Goal: Task Accomplishment & Management: Use online tool/utility

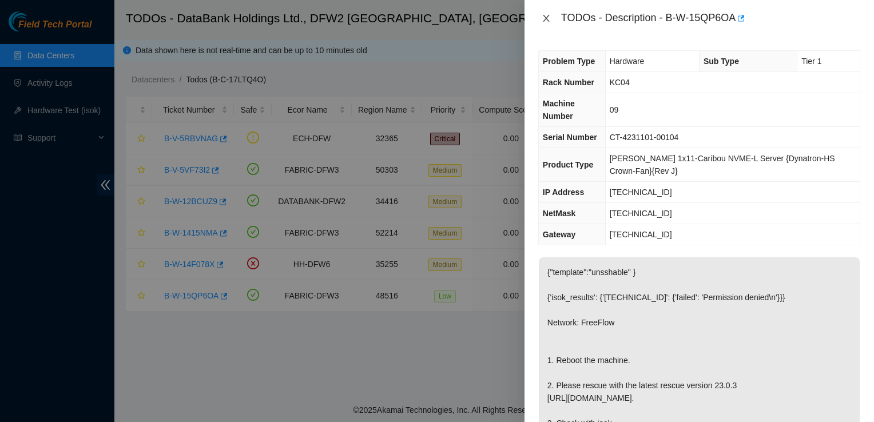
click at [539, 19] on button "Close" at bounding box center [546, 18] width 16 height 11
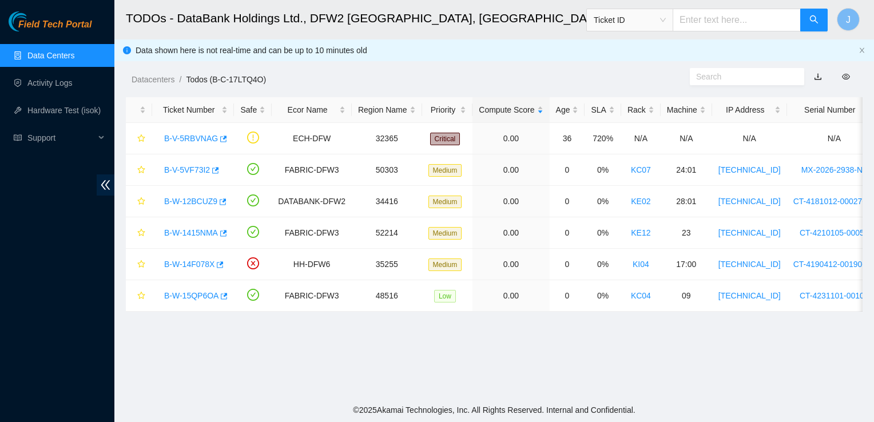
click at [74, 51] on link "Data Centers" at bounding box center [50, 55] width 47 height 9
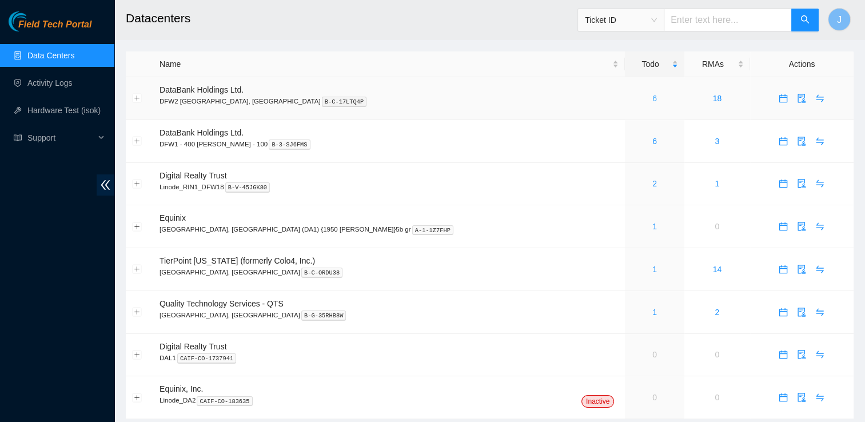
click at [652, 98] on link "6" at bounding box center [654, 98] width 5 height 9
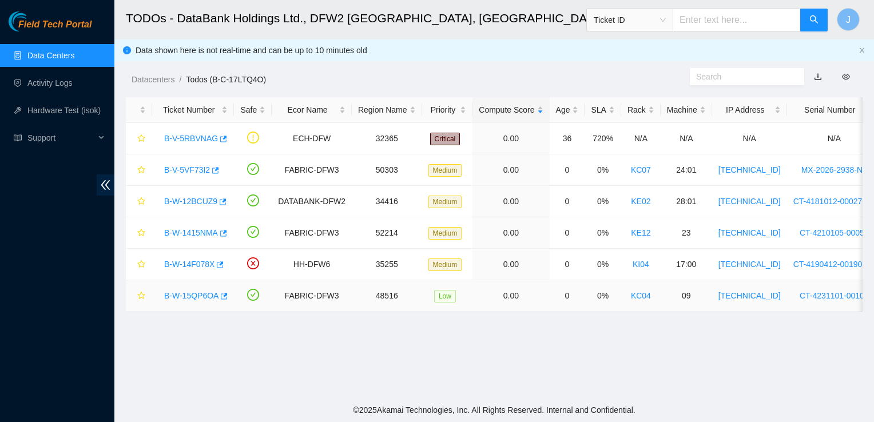
click at [191, 294] on link "B-W-15QP6OA" at bounding box center [191, 295] width 54 height 9
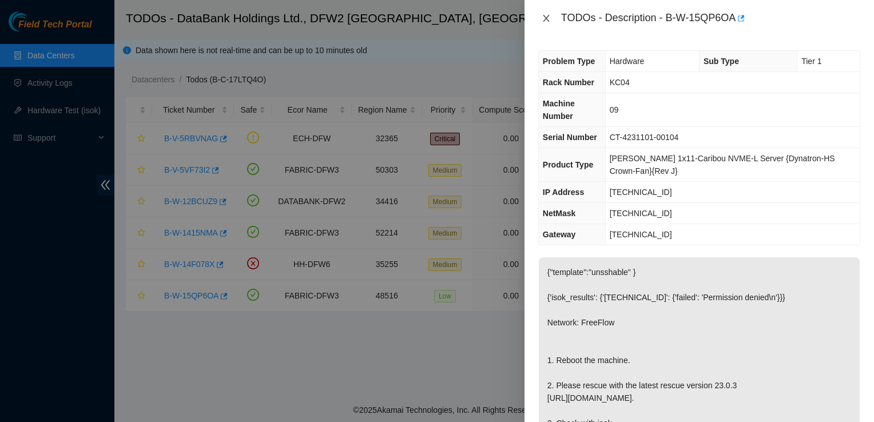
click at [544, 21] on icon "close" at bounding box center [545, 18] width 9 height 9
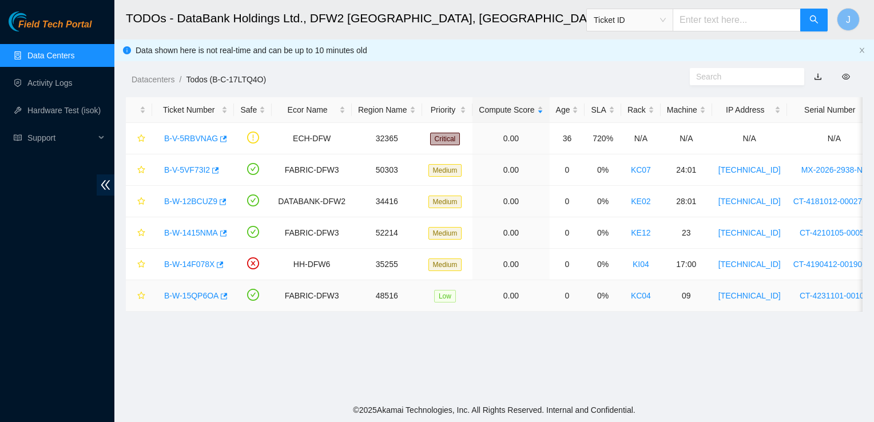
click at [178, 297] on link "B-W-15QP6OA" at bounding box center [191, 295] width 54 height 9
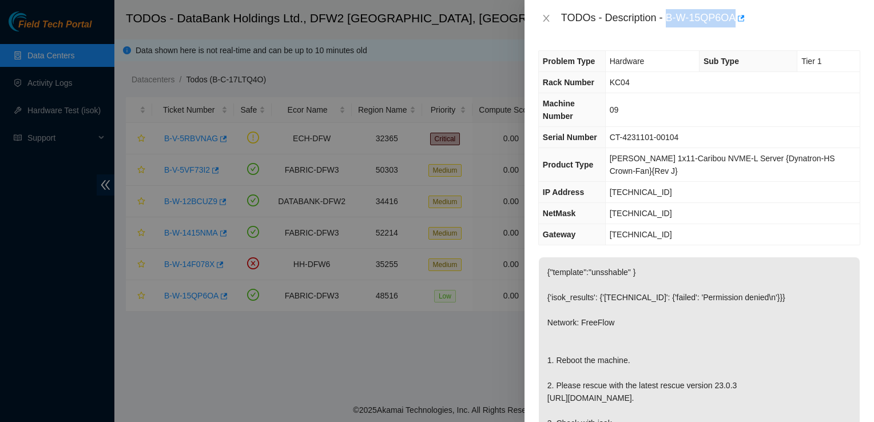
drag, startPoint x: 666, startPoint y: 16, endPoint x: 735, endPoint y: 23, distance: 69.0
click at [735, 23] on div "TODOs - Description - B-W-15QP6OA" at bounding box center [710, 18] width 299 height 18
copy div "B-W-15QP6OA"
drag, startPoint x: 668, startPoint y: 193, endPoint x: 615, endPoint y: 196, distance: 53.8
click at [615, 196] on td "[TECHNICAL_ID]" at bounding box center [732, 192] width 254 height 21
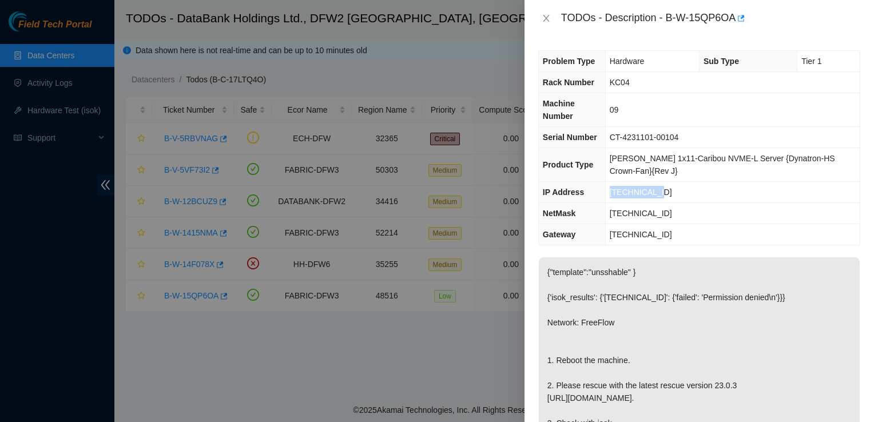
copy span "[TECHNICAL_ID]"
drag, startPoint x: 677, startPoint y: 211, endPoint x: 613, endPoint y: 217, distance: 63.7
click at [613, 217] on td "[TECHNICAL_ID]" at bounding box center [732, 213] width 254 height 21
copy span "[TECHNICAL_ID]"
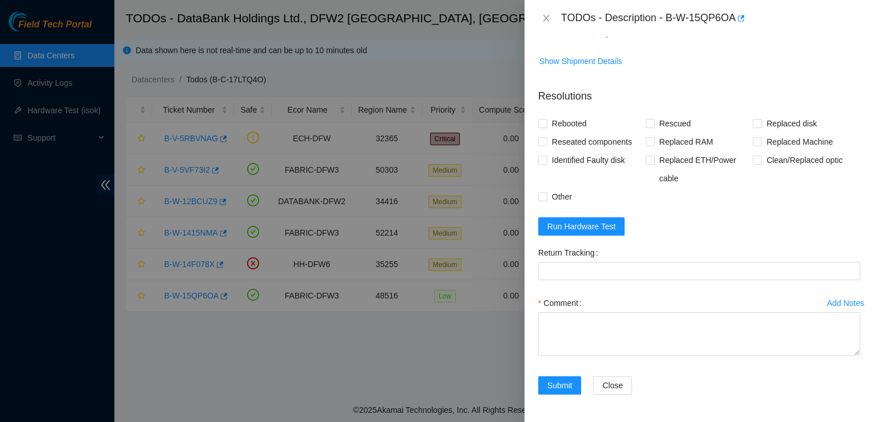
scroll to position [493, 0]
click at [577, 228] on span "Run Hardware Test" at bounding box center [581, 226] width 69 height 13
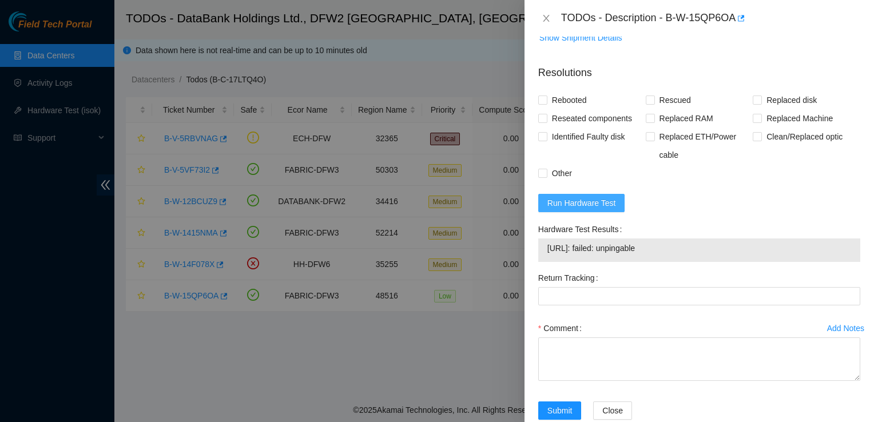
click at [589, 209] on span "Run Hardware Test" at bounding box center [581, 203] width 69 height 13
click at [589, 81] on p "Resolutions" at bounding box center [699, 68] width 322 height 25
click at [593, 209] on span "Run Hardware Test" at bounding box center [581, 203] width 69 height 13
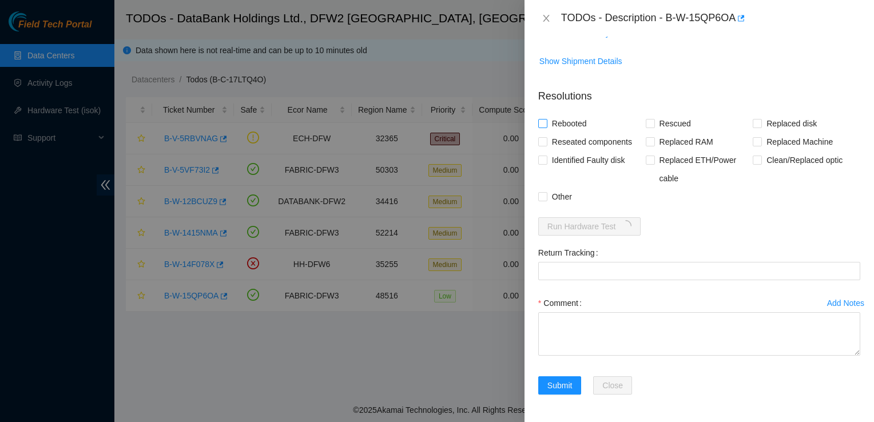
click at [541, 123] on input "Rebooted" at bounding box center [542, 123] width 8 height 8
checkbox input "true"
click at [646, 125] on input "Rescued" at bounding box center [650, 123] width 8 height 8
checkbox input "true"
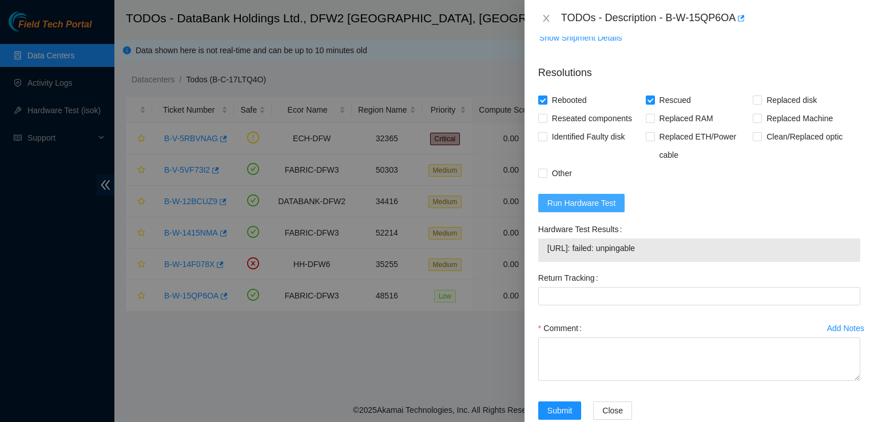
click at [601, 209] on span "Run Hardware Test" at bounding box center [581, 203] width 69 height 13
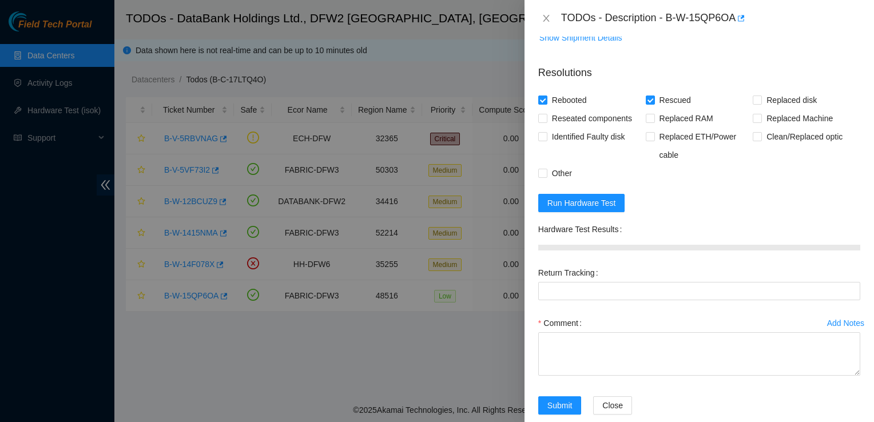
scroll to position [536, 0]
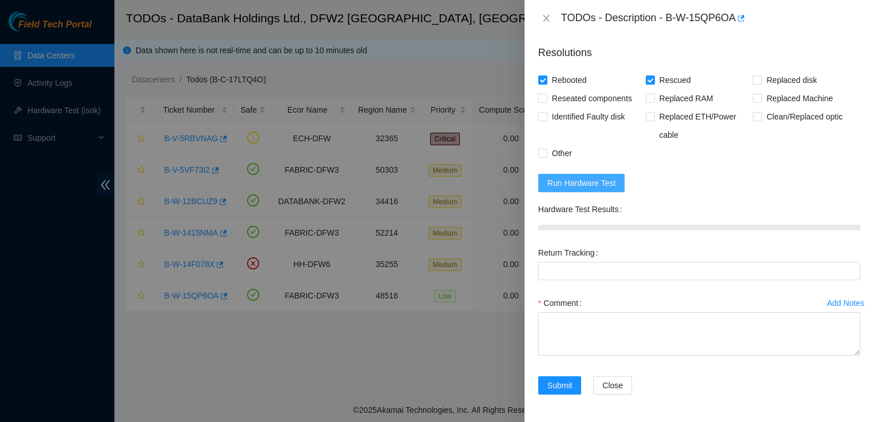
click at [609, 180] on span "Run Hardware Test" at bounding box center [581, 183] width 69 height 13
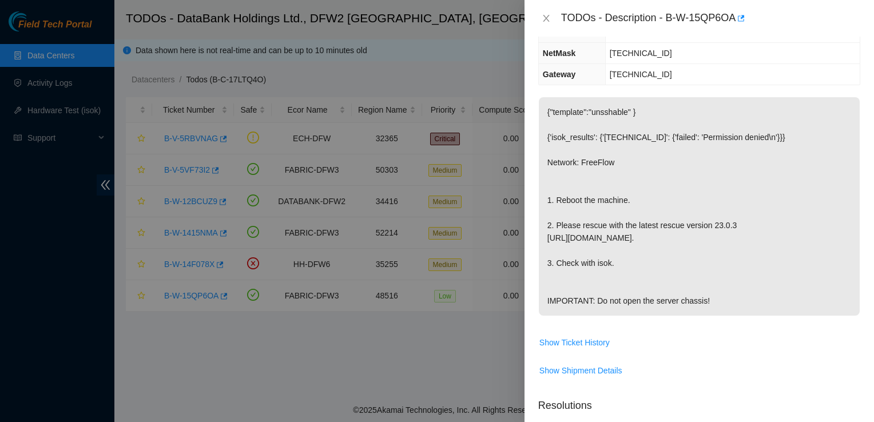
scroll to position [201, 0]
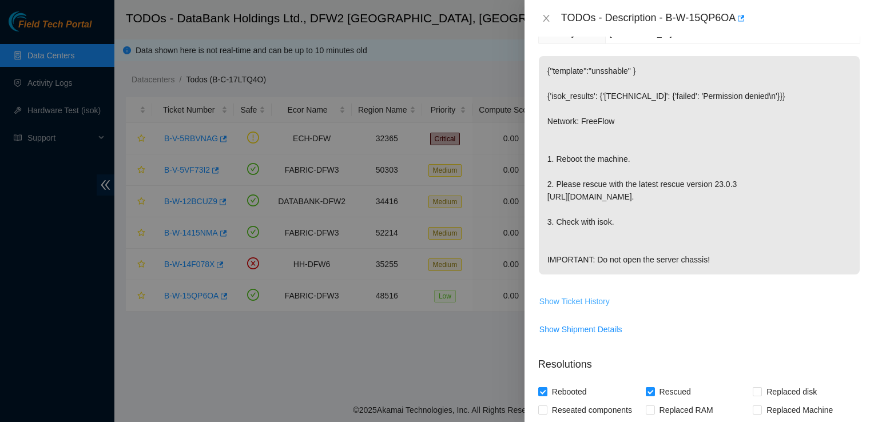
click at [596, 308] on span "Show Ticket History" at bounding box center [574, 301] width 70 height 13
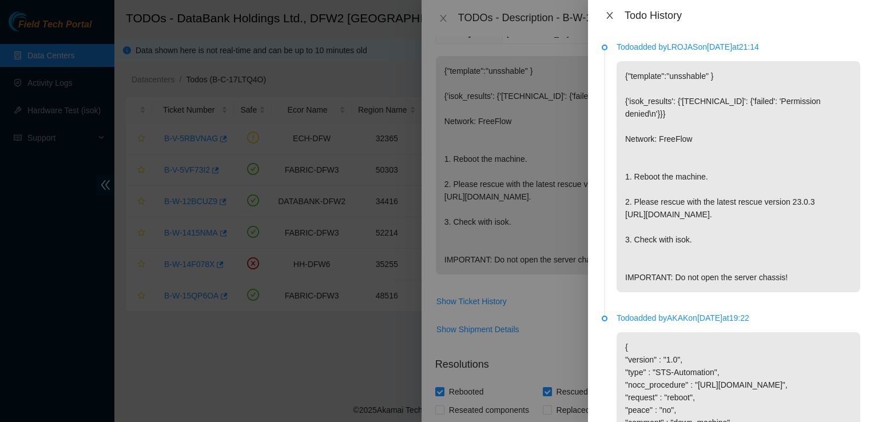
click at [607, 10] on button "Close" at bounding box center [609, 15] width 16 height 11
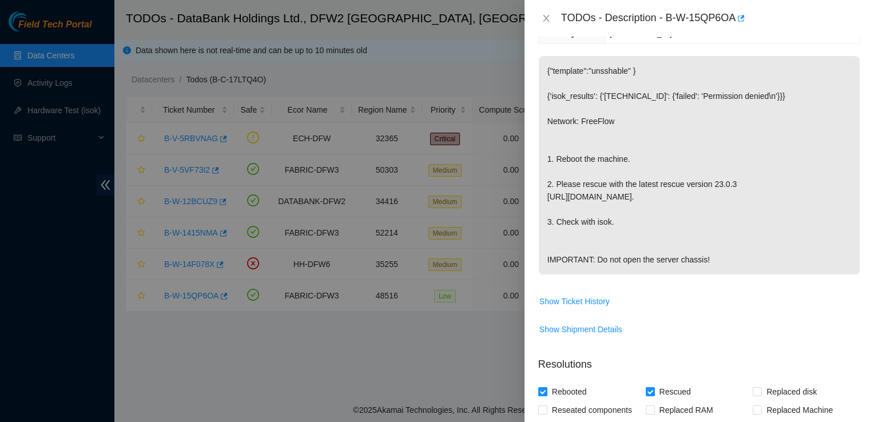
scroll to position [536, 0]
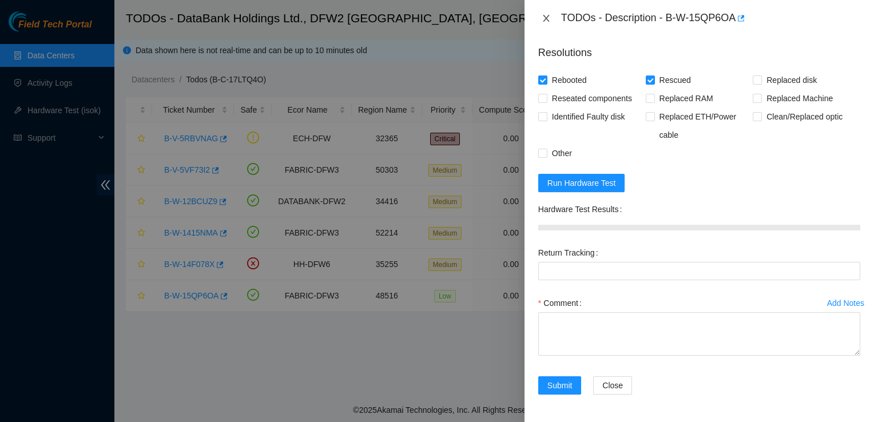
click at [546, 20] on icon "close" at bounding box center [545, 18] width 9 height 9
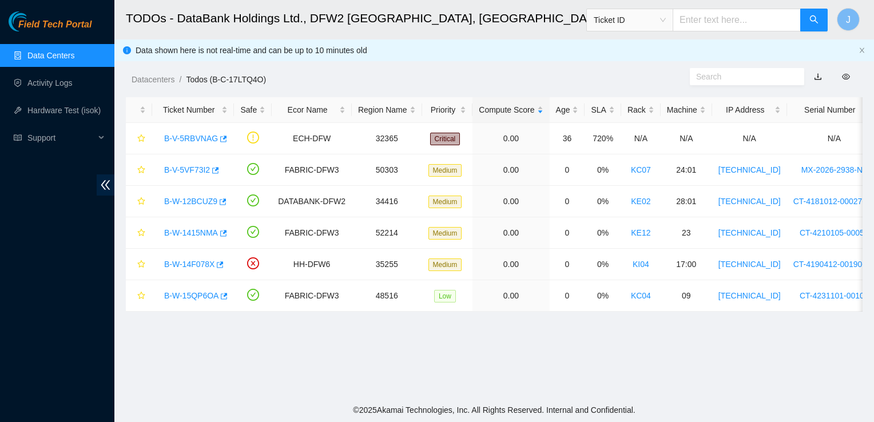
scroll to position [301, 0]
